Goal: Information Seeking & Learning: Learn about a topic

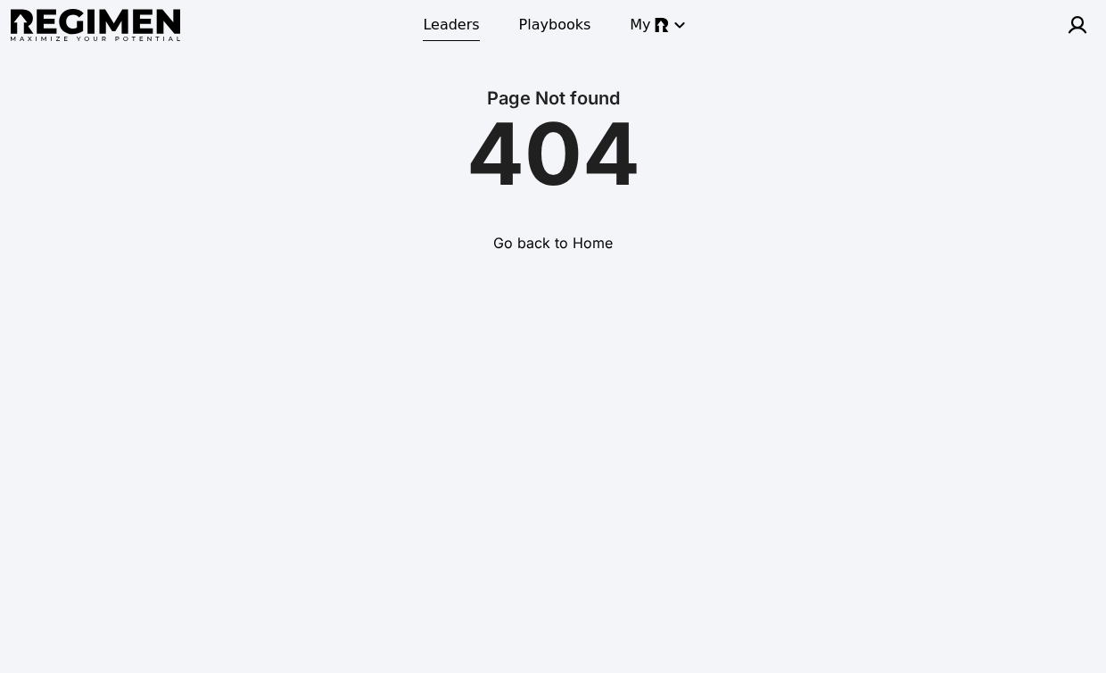
click at [455, 27] on span "Leaders" at bounding box center [451, 24] width 56 height 21
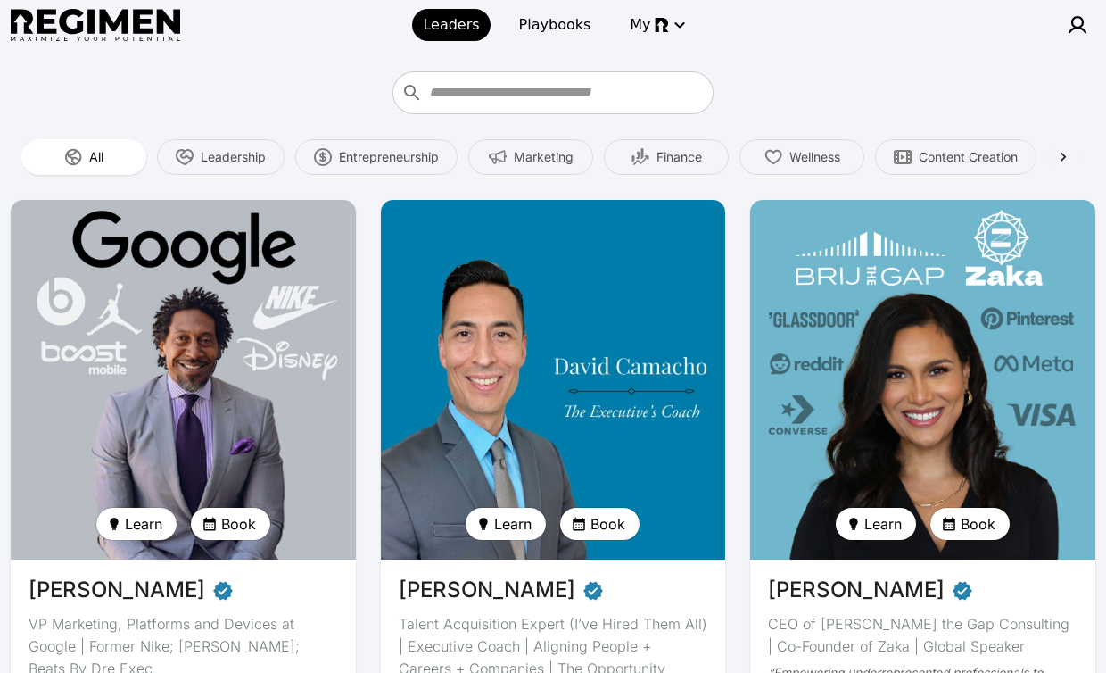
click at [572, 285] on img at bounding box center [553, 380] width 355 height 370
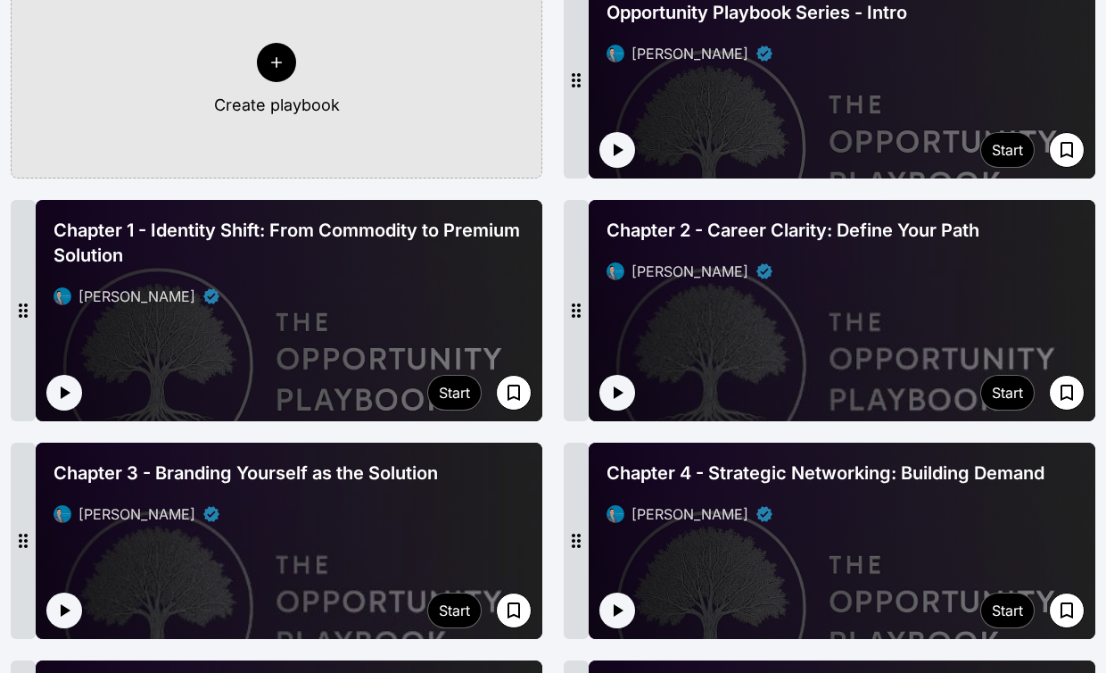
scroll to position [516, 0]
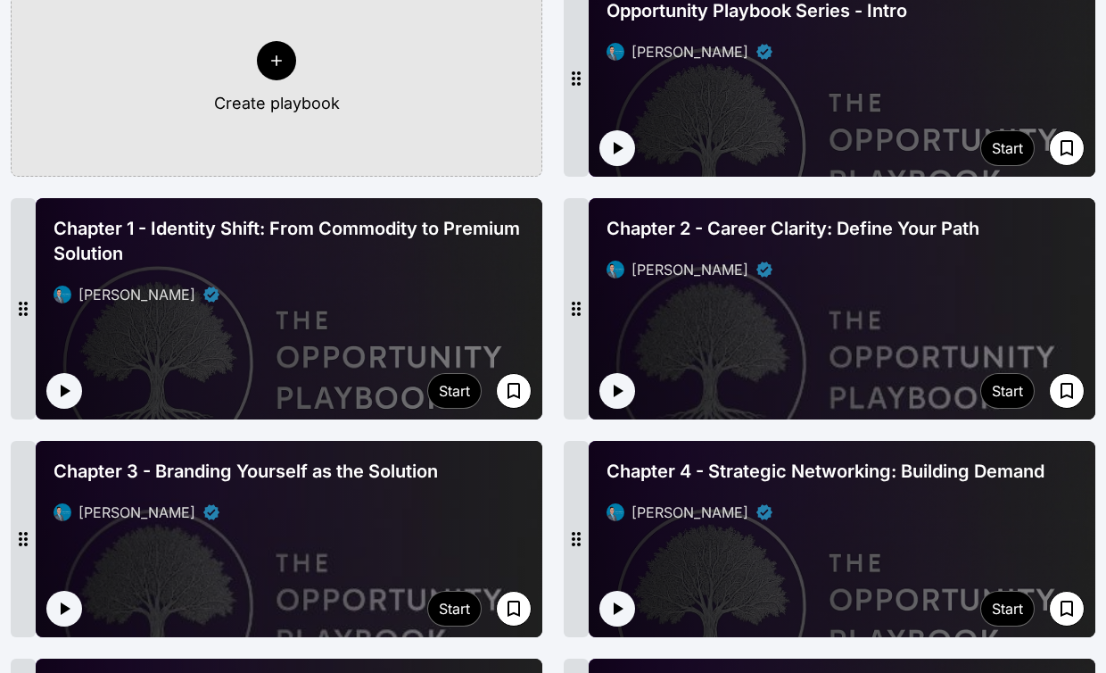
click at [774, 76] on div at bounding box center [842, 78] width 507 height 196
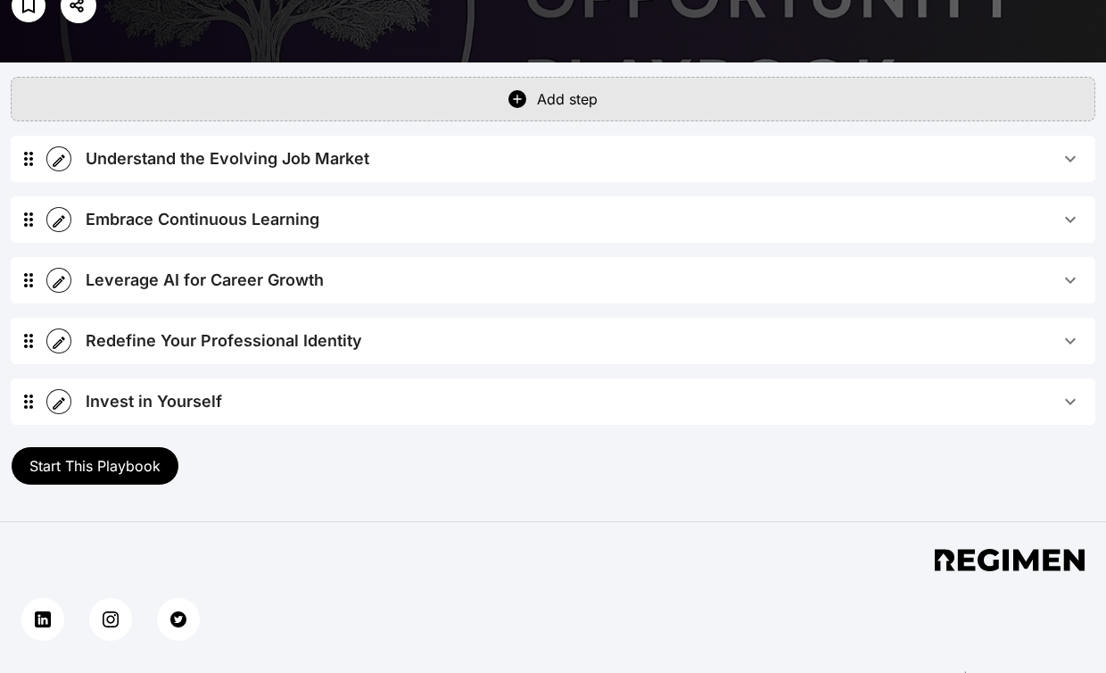
scroll to position [410, 0]
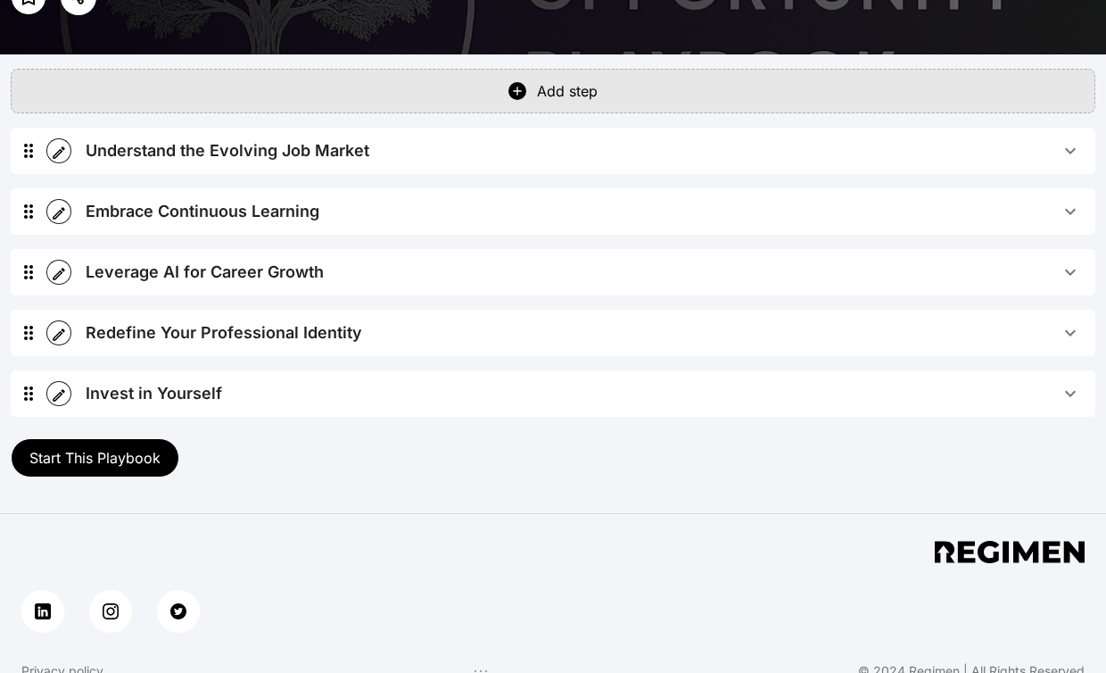
click at [428, 154] on span "Understand the Evolving Job Market" at bounding box center [573, 150] width 974 height 25
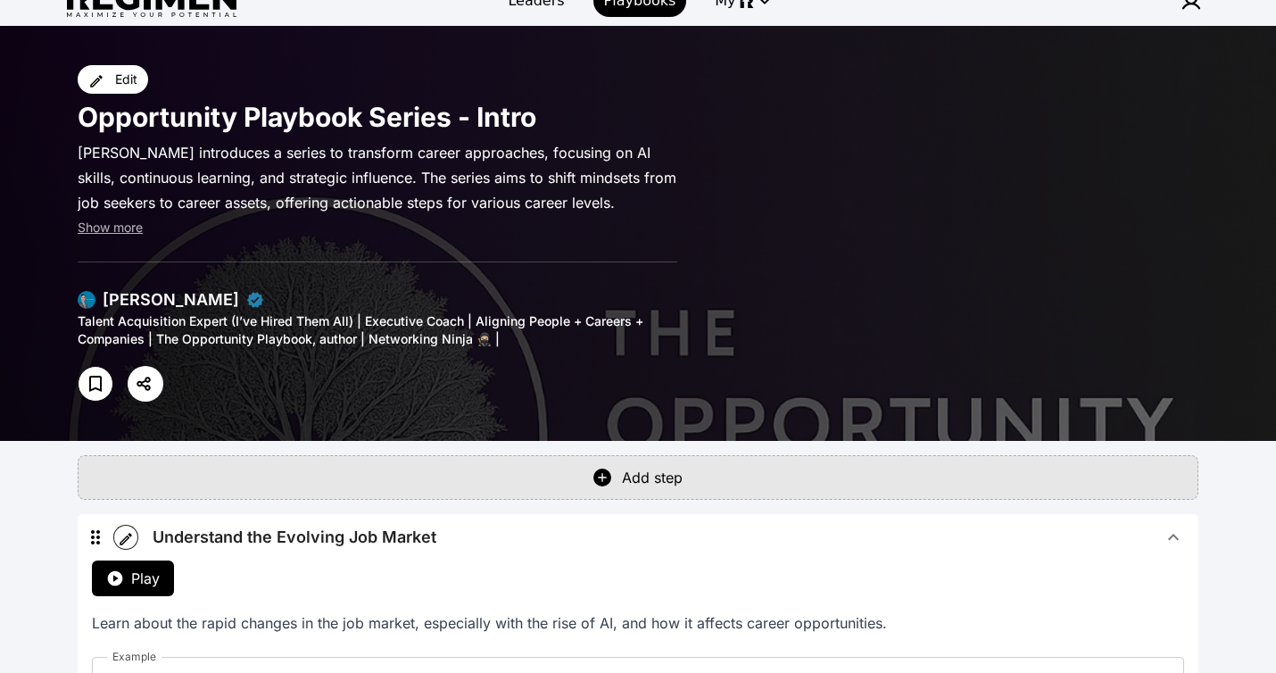
scroll to position [3, 0]
